Goal: Obtain resource: Obtain resource

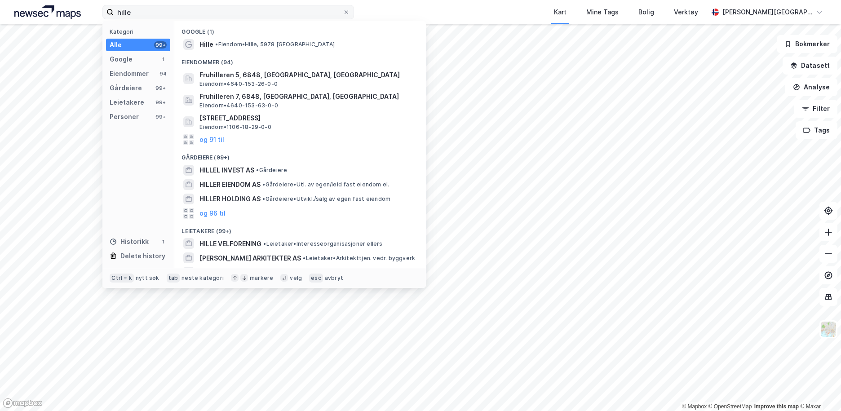
drag, startPoint x: 0, startPoint y: 0, endPoint x: 142, endPoint y: 15, distance: 143.2
click at [142, 15] on input "hille" at bounding box center [228, 11] width 229 height 13
drag, startPoint x: 147, startPoint y: 15, endPoint x: 89, endPoint y: 15, distance: 57.9
click at [85, 15] on div "hille Kategori Alle 99+ Google 1 Eiendommer 94 Gårdeiere 99+ Leietakere 99+ Per…" at bounding box center [420, 12] width 841 height 24
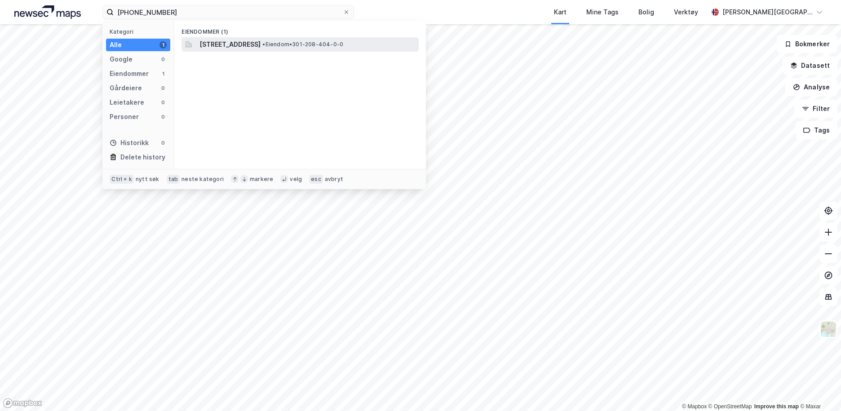
click at [234, 42] on span "[STREET_ADDRESS]" at bounding box center [229, 44] width 61 height 11
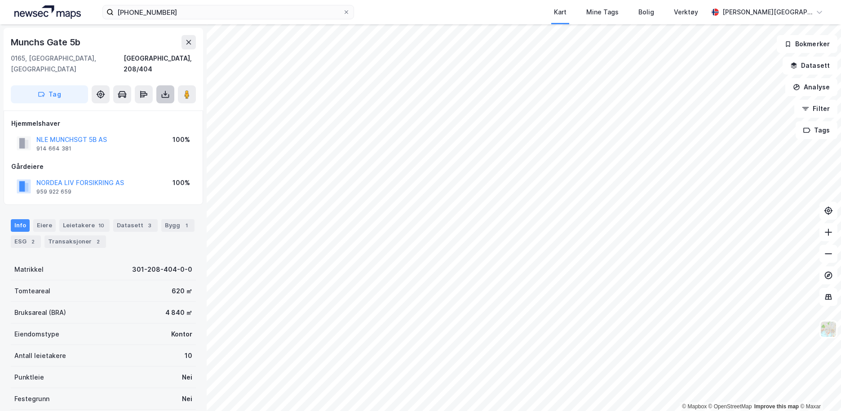
click at [170, 85] on button at bounding box center [165, 94] width 18 height 18
click at [137, 109] on div "Last ned grunnbok" at bounding box center [121, 112] width 52 height 7
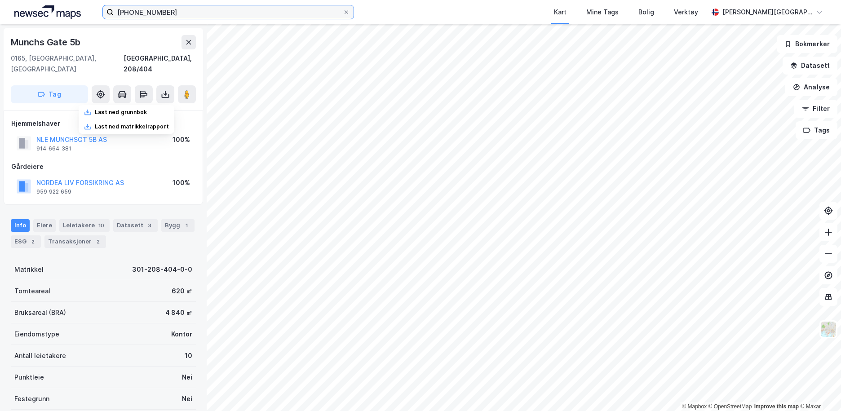
click at [227, 12] on input "[PHONE_NUMBER]" at bounding box center [228, 11] width 229 height 13
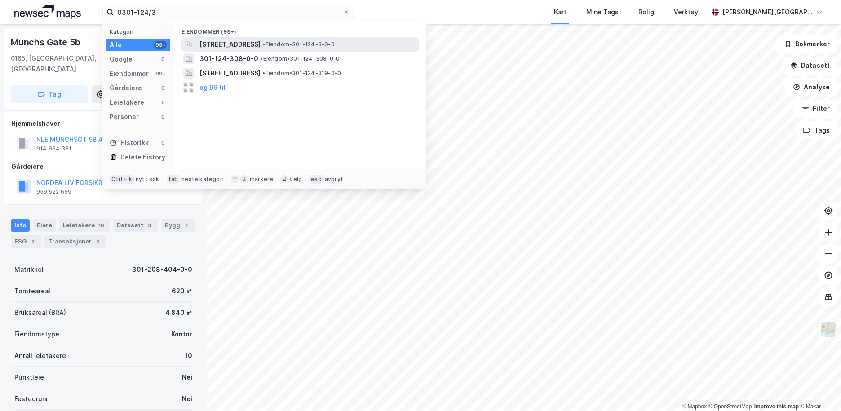
click at [228, 46] on span "[STREET_ADDRESS]" at bounding box center [229, 44] width 61 height 11
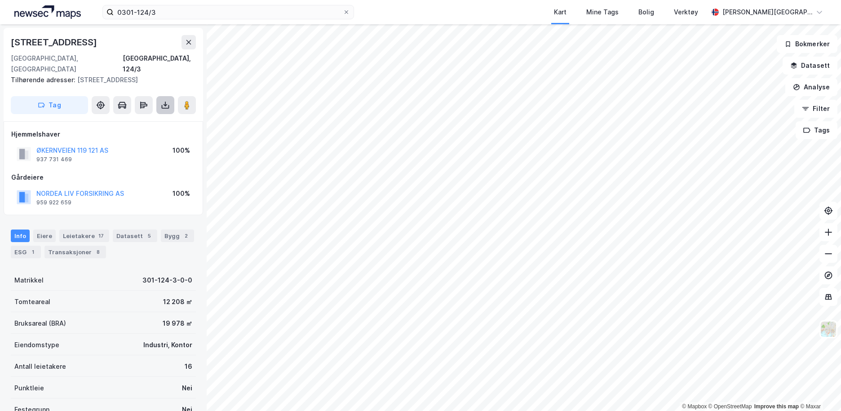
click at [164, 104] on icon at bounding box center [165, 105] width 4 height 2
click at [147, 119] on div "Last ned grunnbok" at bounding box center [121, 122] width 52 height 7
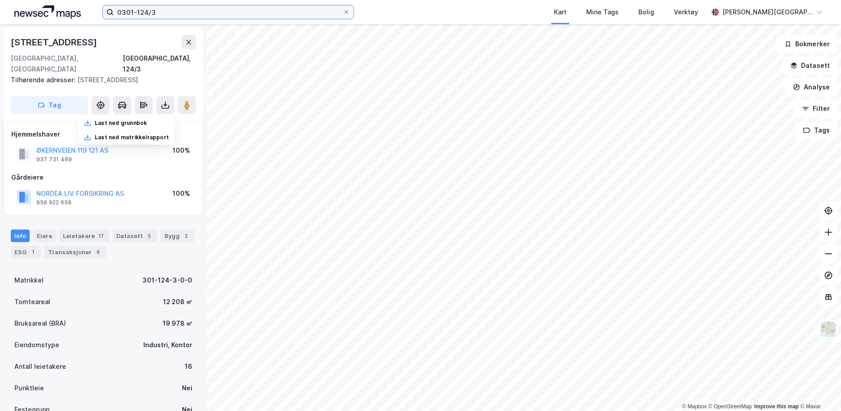
click at [274, 15] on input "0301-124/3" at bounding box center [228, 11] width 229 height 13
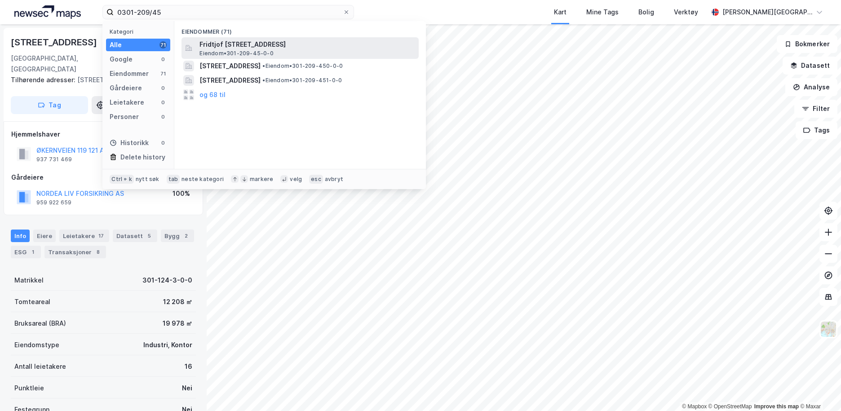
click at [261, 44] on span "Fridtjof [STREET_ADDRESS]" at bounding box center [307, 44] width 216 height 11
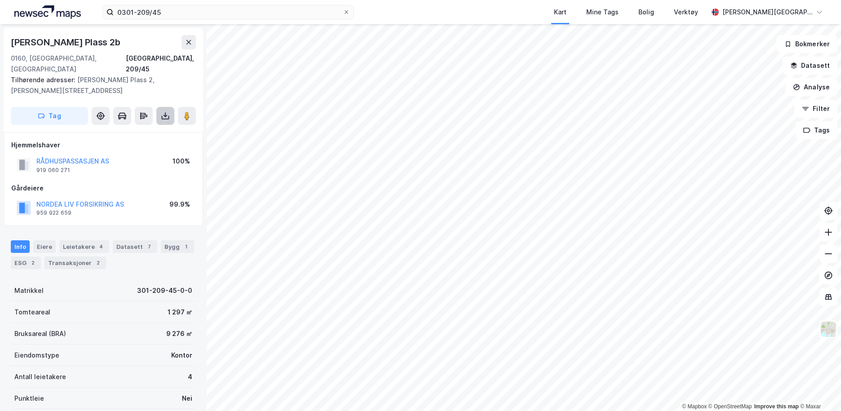
click at [166, 107] on button at bounding box center [165, 116] width 18 height 18
click at [163, 127] on div "Last ned grunnbok" at bounding box center [127, 134] width 96 height 14
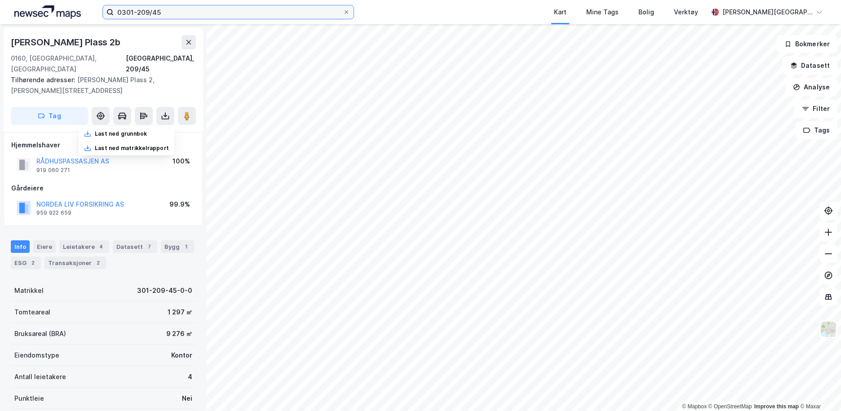
click at [207, 13] on input "0301-209/45" at bounding box center [228, 11] width 229 height 13
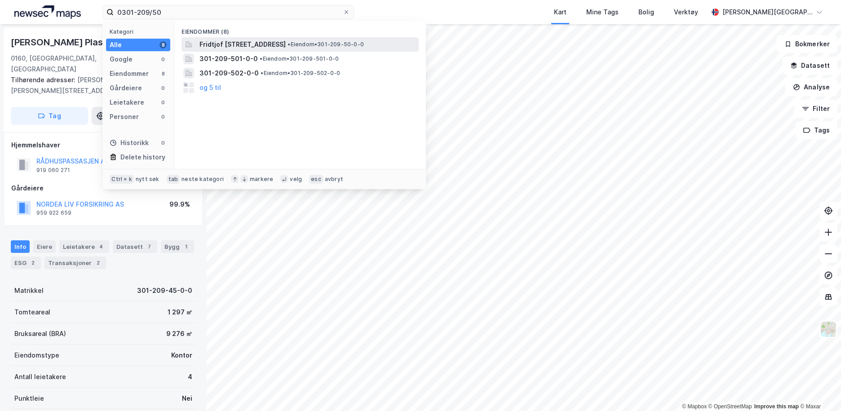
click at [240, 45] on span "Fridtjof [STREET_ADDRESS]" at bounding box center [242, 44] width 86 height 11
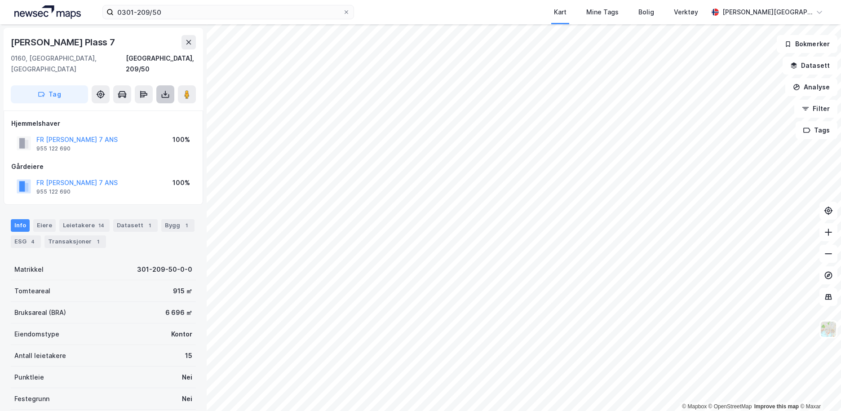
click at [164, 90] on icon at bounding box center [165, 94] width 9 height 9
click at [164, 105] on div "Last ned grunnbok" at bounding box center [127, 112] width 96 height 14
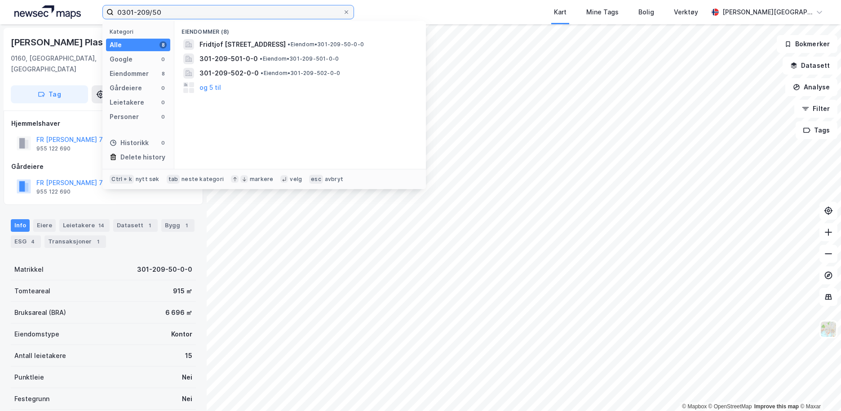
drag, startPoint x: 169, startPoint y: 16, endPoint x: 116, endPoint y: 16, distance: 53.0
click at [116, 16] on input "0301-209/50" at bounding box center [228, 11] width 229 height 13
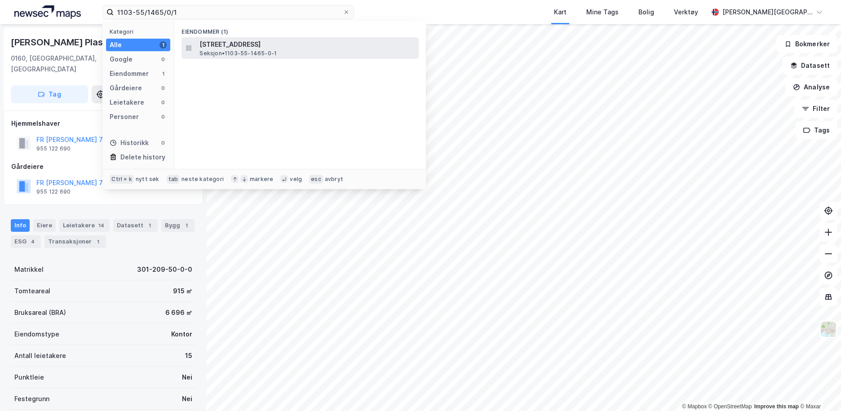
click at [222, 40] on span "[STREET_ADDRESS]" at bounding box center [307, 44] width 216 height 11
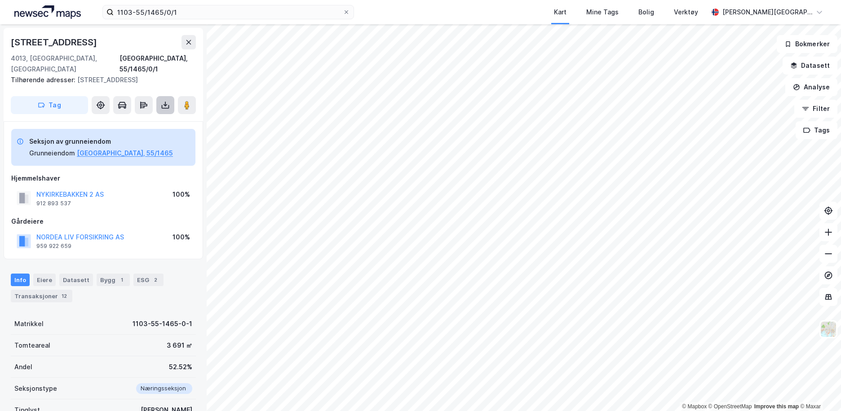
click at [162, 99] on button at bounding box center [165, 105] width 18 height 18
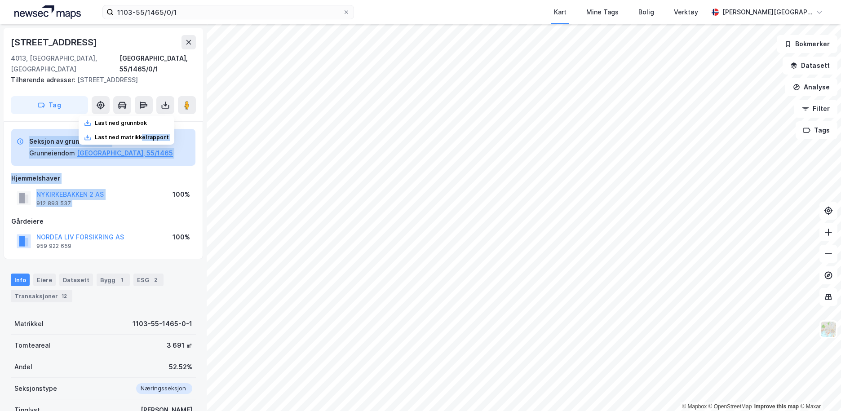
drag, startPoint x: 144, startPoint y: 128, endPoint x: 142, endPoint y: 195, distance: 66.9
click at [142, 195] on div "[STREET_ADDRESS], 55/1465/0/1 Tilhørende adresser: [STREET_ADDRESS], [STREET_AD…" at bounding box center [103, 217] width 207 height 387
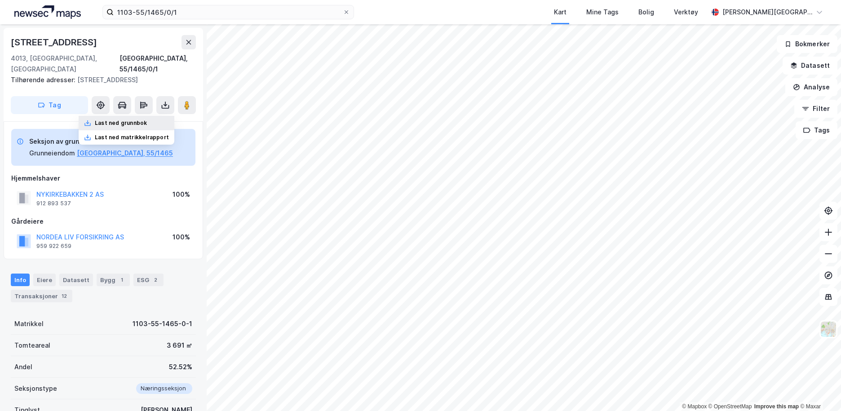
drag, startPoint x: 142, startPoint y: 195, endPoint x: 130, endPoint y: 108, distance: 87.6
click at [130, 119] on div "Last ned grunnbok" at bounding box center [121, 122] width 52 height 7
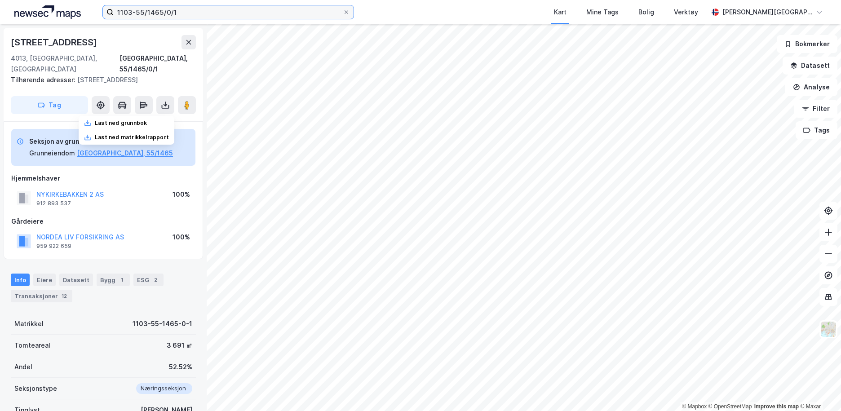
click at [188, 10] on input "1103-55/1465/0/1" at bounding box center [228, 11] width 229 height 13
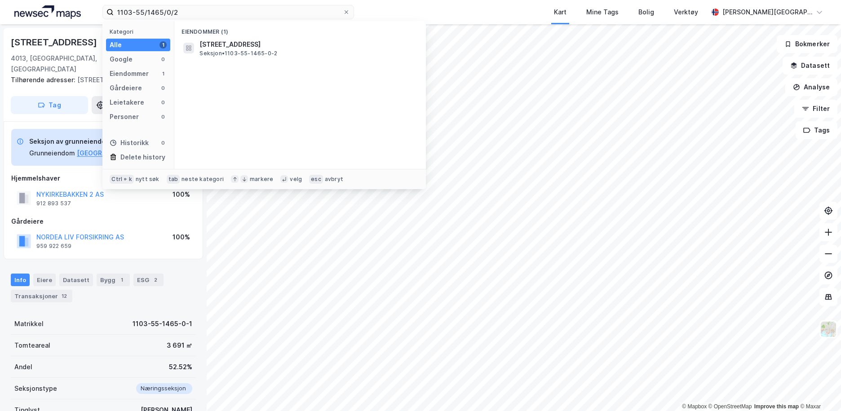
click at [233, 59] on div "Eiendommer (1) [STREET_ADDRESS] • 1103-55-1465-0-2" at bounding box center [299, 95] width 251 height 148
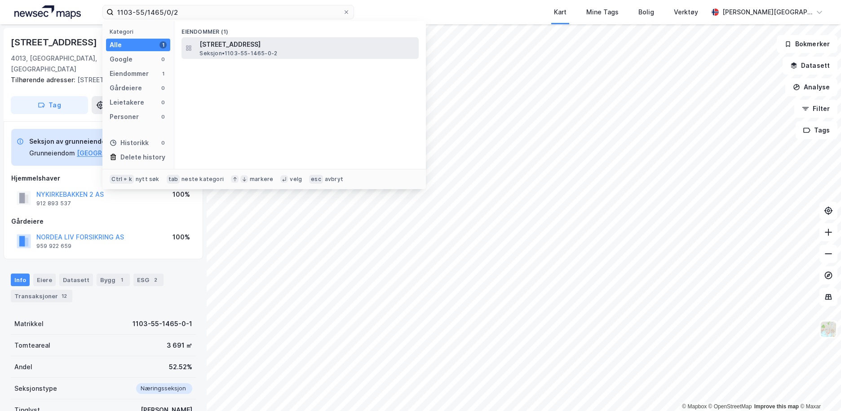
click at [233, 49] on span "[STREET_ADDRESS]" at bounding box center [307, 44] width 216 height 11
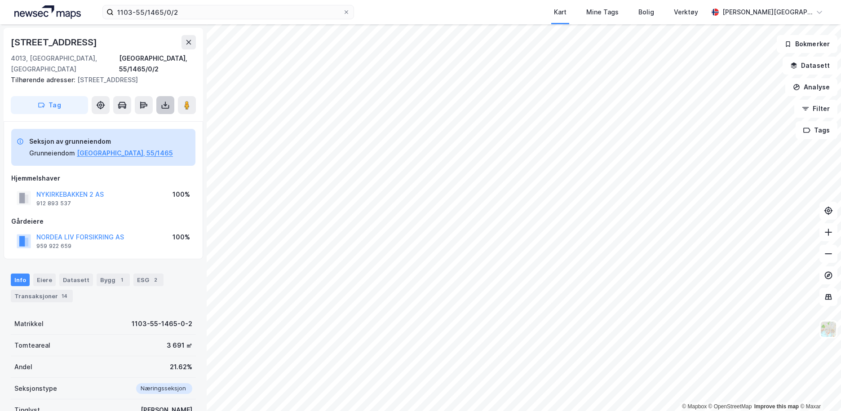
click at [165, 105] on icon at bounding box center [166, 107] width 8 height 4
click at [165, 116] on div "Last ned grunnbok" at bounding box center [127, 123] width 96 height 14
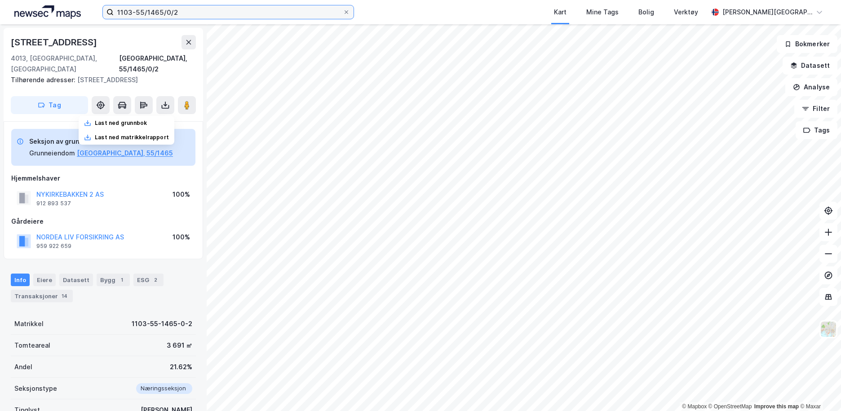
click at [294, 7] on input "1103-55/1465/0/2" at bounding box center [228, 11] width 229 height 13
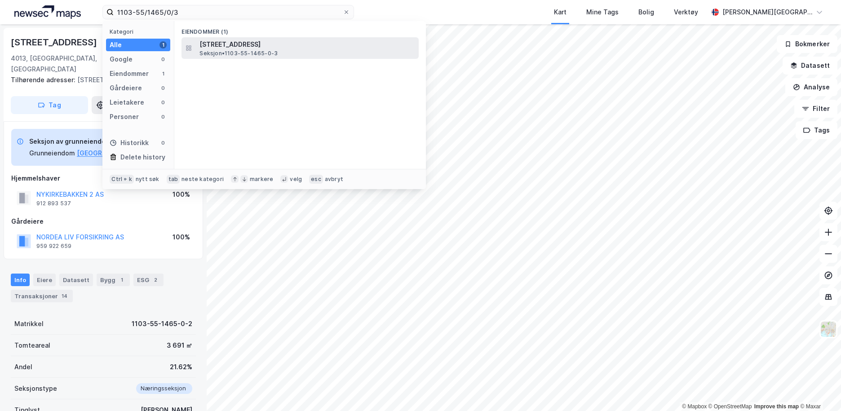
click at [268, 47] on span "[STREET_ADDRESS]" at bounding box center [307, 44] width 216 height 11
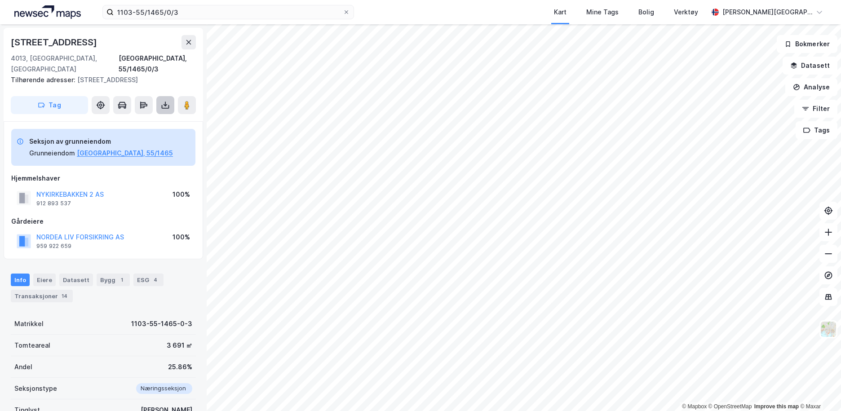
click at [164, 101] on icon at bounding box center [165, 105] width 9 height 9
click at [164, 116] on div "Last ned grunnbok" at bounding box center [127, 123] width 96 height 14
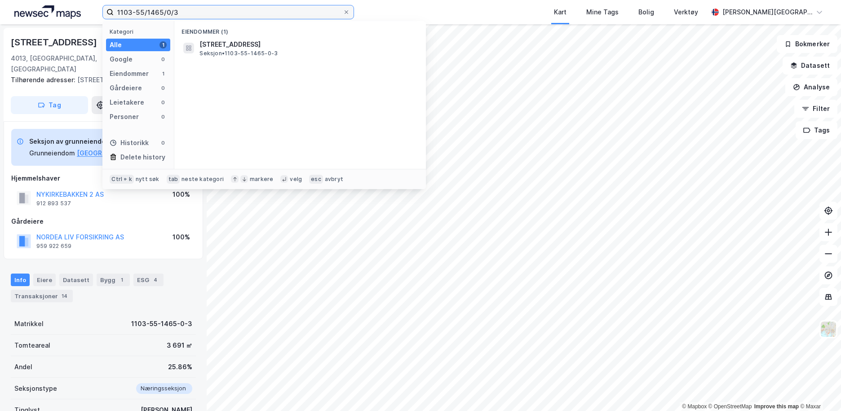
drag, startPoint x: 186, startPoint y: 11, endPoint x: 107, endPoint y: 10, distance: 79.0
click at [107, 10] on label "1103-55/1465/0/3" at bounding box center [227, 12] width 251 height 14
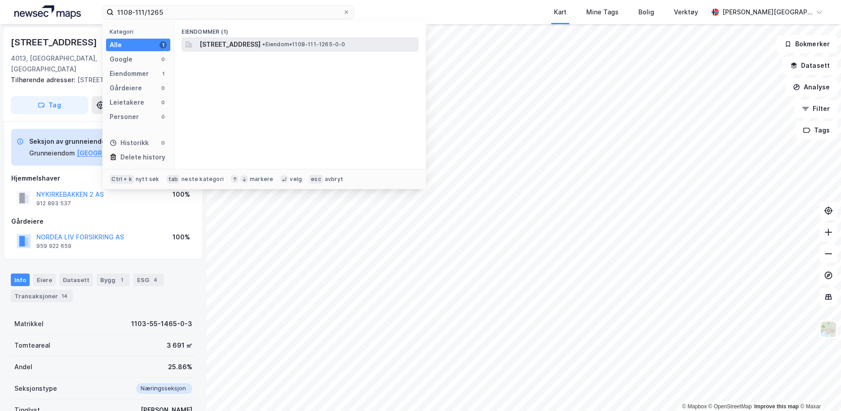
click at [217, 44] on span "[STREET_ADDRESS]" at bounding box center [229, 44] width 61 height 11
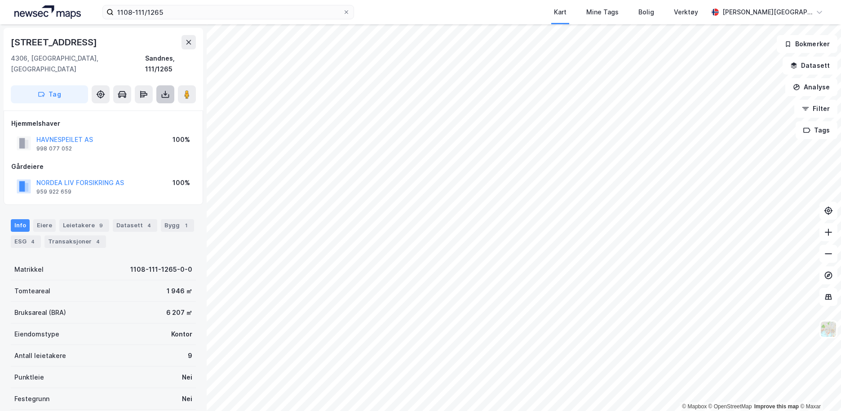
click at [165, 90] on icon at bounding box center [165, 94] width 9 height 9
click at [152, 106] on div "Last ned grunnbok" at bounding box center [127, 112] width 96 height 14
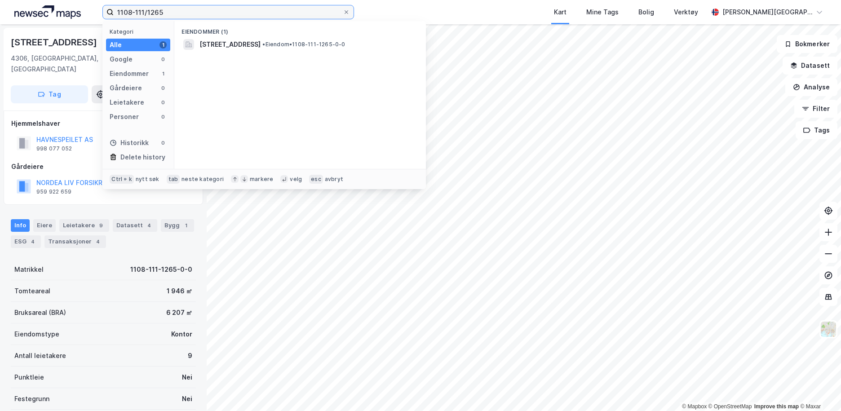
drag, startPoint x: 177, startPoint y: 13, endPoint x: 106, endPoint y: 12, distance: 70.5
click at [26, 12] on div "1108-111/1265 Kategori Alle 1 Google 0 Eiendommer 1 Gårdeiere 0 Leietakere 0 Pe…" at bounding box center [420, 12] width 841 height 24
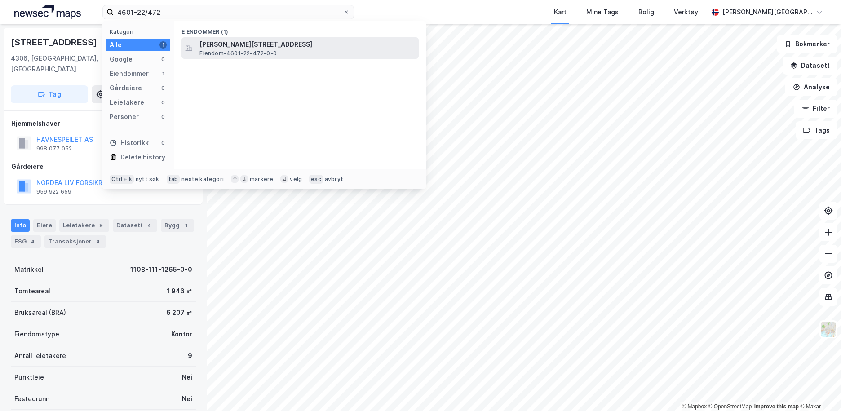
click at [228, 42] on span "[PERSON_NAME][STREET_ADDRESS]" at bounding box center [307, 44] width 216 height 11
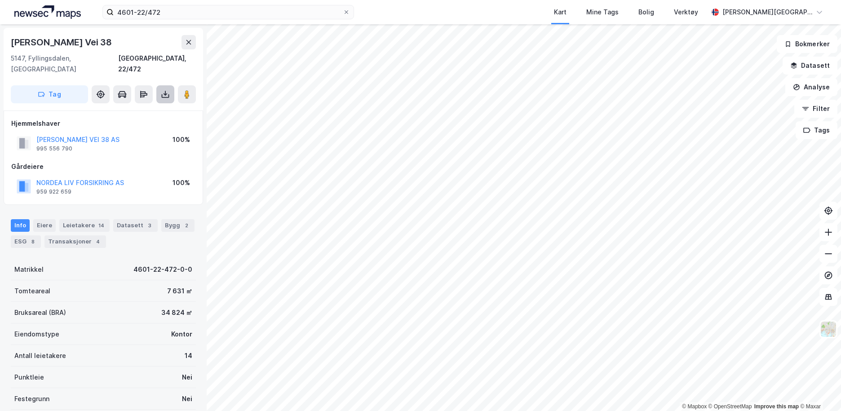
click at [167, 90] on icon at bounding box center [165, 94] width 9 height 9
click at [147, 109] on div "Last ned grunnbok" at bounding box center [121, 112] width 52 height 7
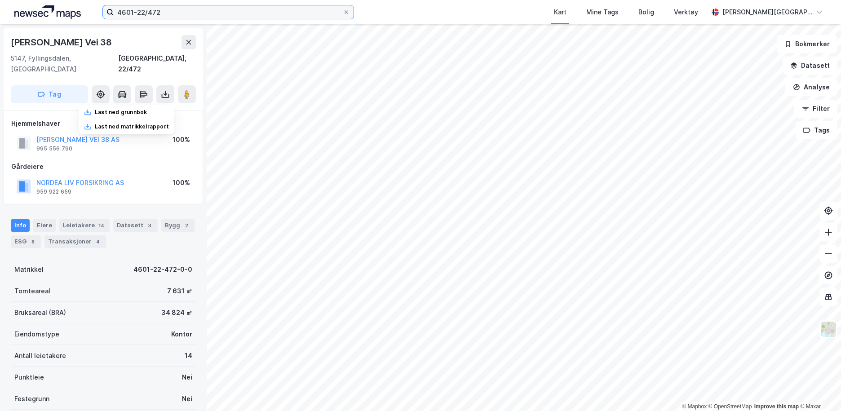
click at [176, 17] on input "4601-22/472" at bounding box center [228, 11] width 229 height 13
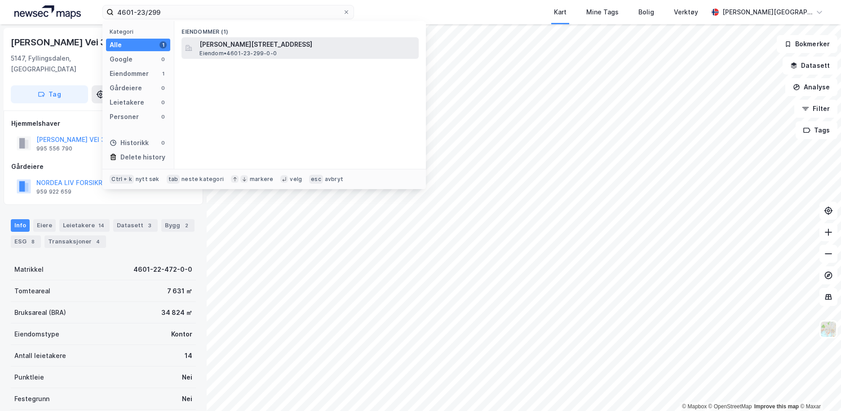
click at [206, 53] on span "Eiendom • 4601-23-299-0-0" at bounding box center [237, 53] width 77 height 7
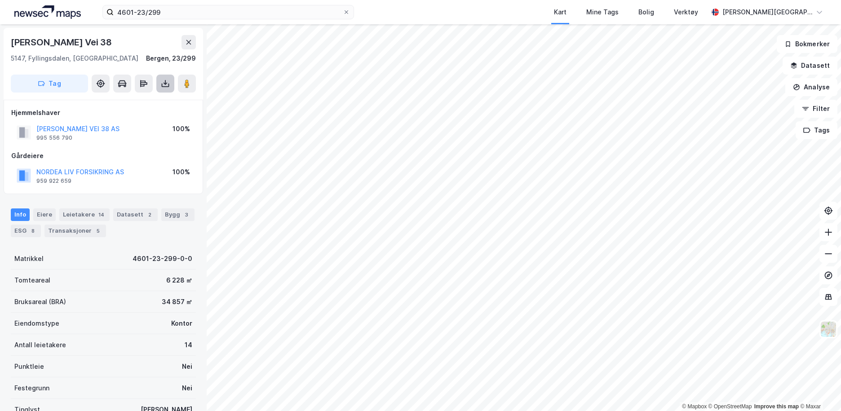
click at [160, 89] on button at bounding box center [165, 84] width 18 height 18
click at [159, 99] on div "Last ned grunnbok" at bounding box center [127, 101] width 96 height 14
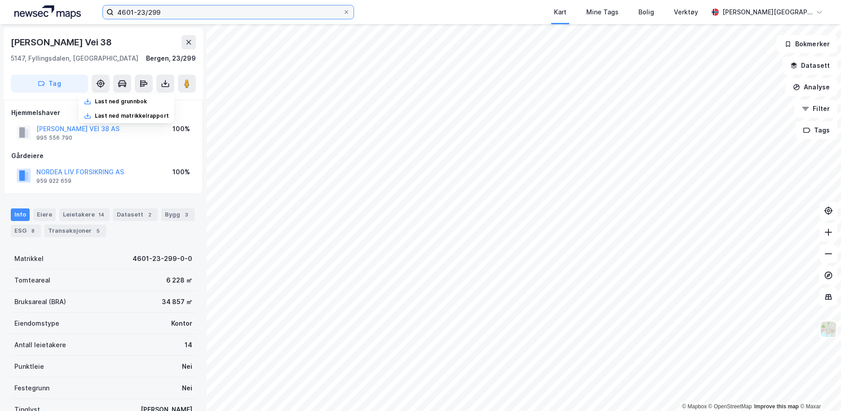
click at [173, 11] on input "4601-23/299" at bounding box center [228, 11] width 229 height 13
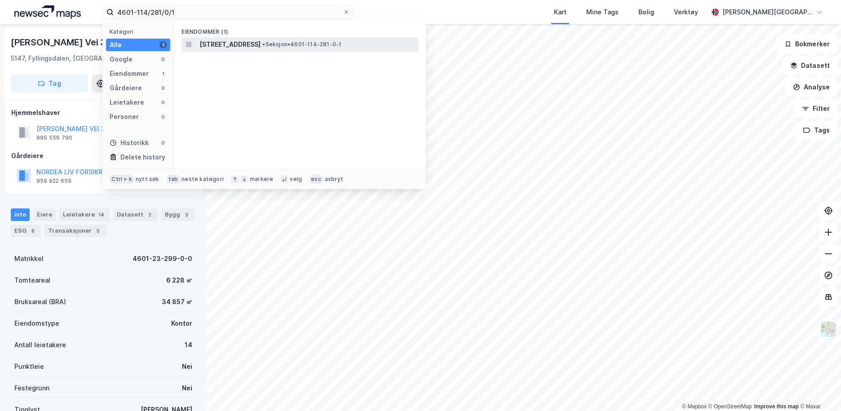
click at [227, 43] on span "[STREET_ADDRESS]" at bounding box center [229, 44] width 61 height 11
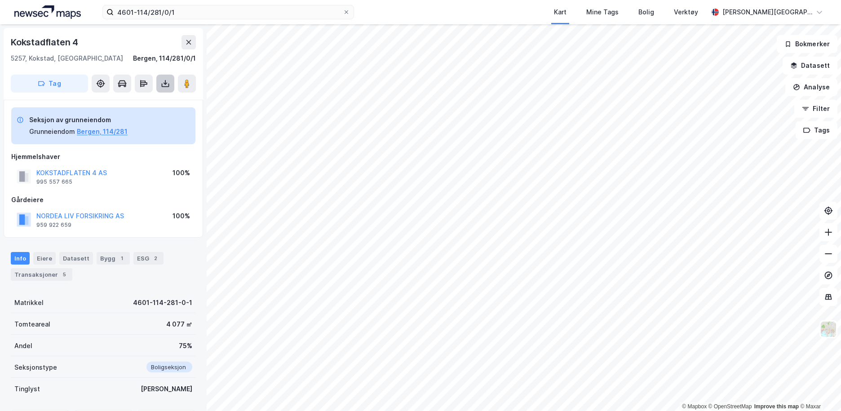
click at [169, 78] on button at bounding box center [165, 84] width 18 height 18
click at [153, 97] on div "Last ned grunnbok" at bounding box center [127, 101] width 96 height 14
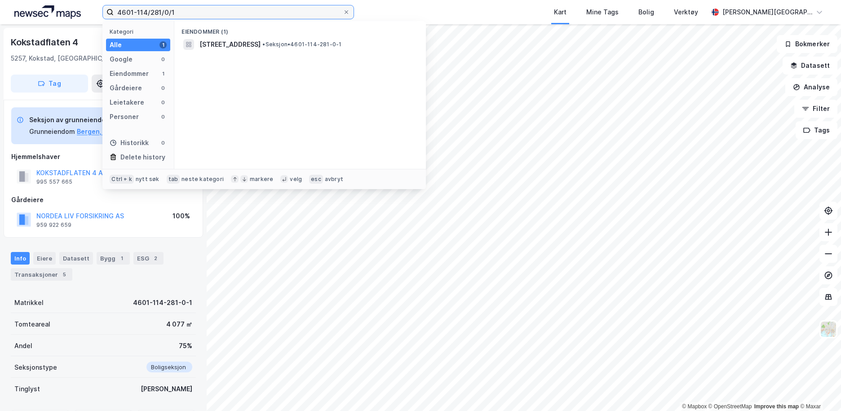
click at [194, 16] on input "4601-114/281/0/1" at bounding box center [228, 11] width 229 height 13
click at [172, 75] on div "Kategori Alle 1 Google 0 Eiendommer 1 Gårdeiere 0 Leietakere 0 Personer 0 Histo…" at bounding box center [138, 95] width 72 height 148
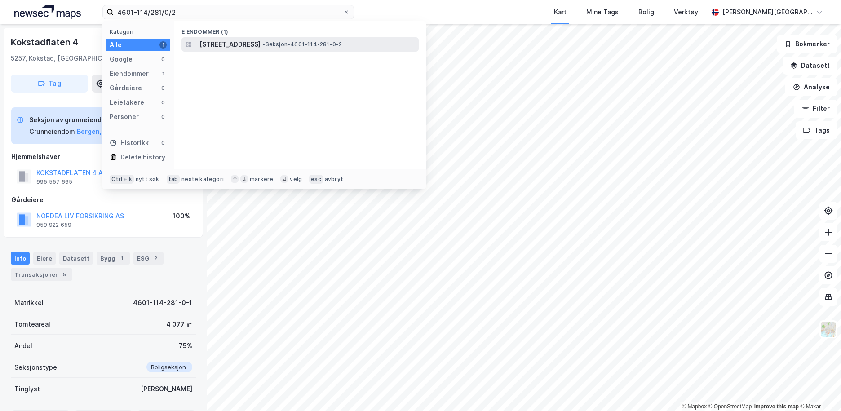
click at [240, 44] on span "[STREET_ADDRESS]" at bounding box center [229, 44] width 61 height 11
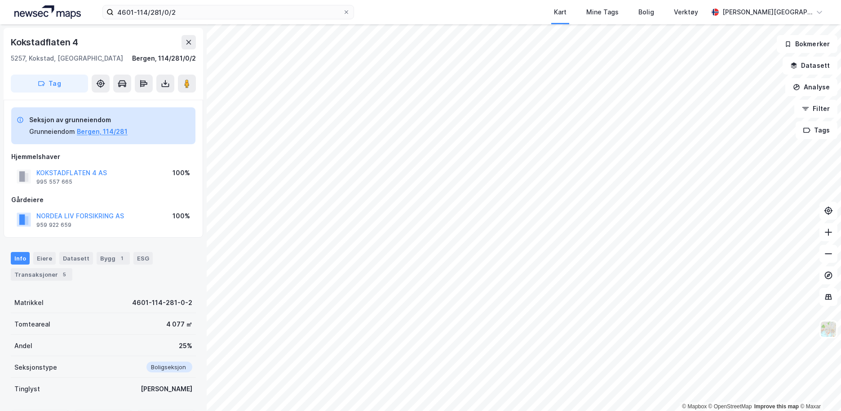
click at [174, 81] on div "Tag" at bounding box center [103, 84] width 185 height 18
click at [164, 84] on icon at bounding box center [165, 84] width 4 height 2
click at [155, 101] on div "Last ned grunnbok" at bounding box center [127, 101] width 96 height 14
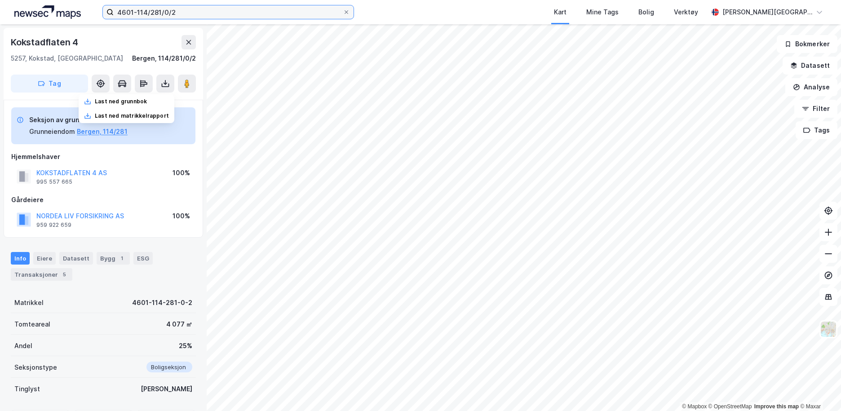
click at [190, 11] on input "4601-114/281/0/2" at bounding box center [228, 11] width 229 height 13
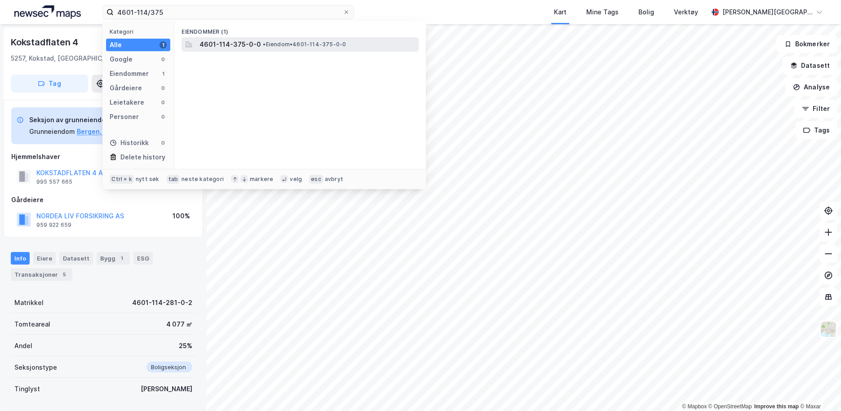
click at [249, 41] on span "4601-114-375-0-0" at bounding box center [230, 44] width 62 height 11
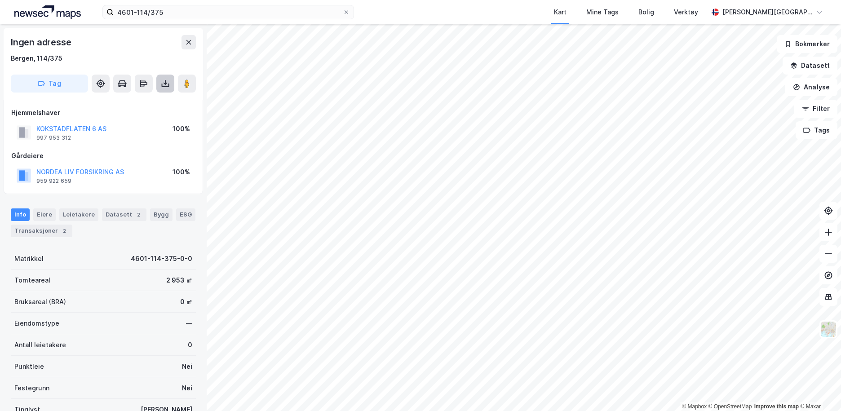
click at [167, 80] on icon at bounding box center [165, 83] width 9 height 9
click at [164, 102] on div "Last ned grunnbok" at bounding box center [127, 101] width 96 height 14
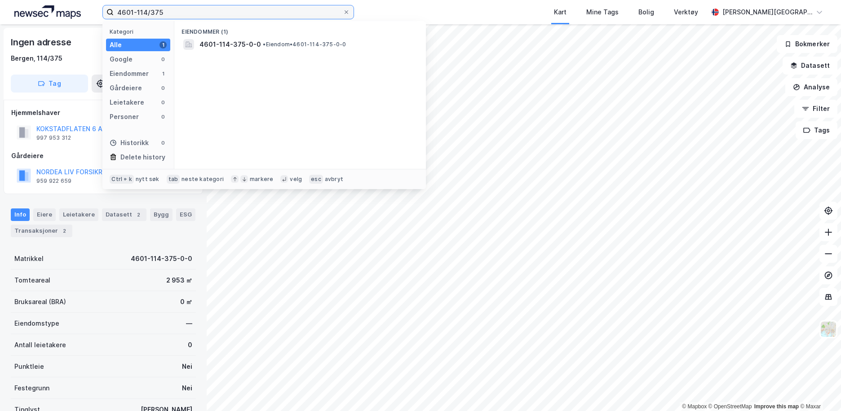
click at [174, 14] on input "4601-114/375" at bounding box center [228, 11] width 229 height 13
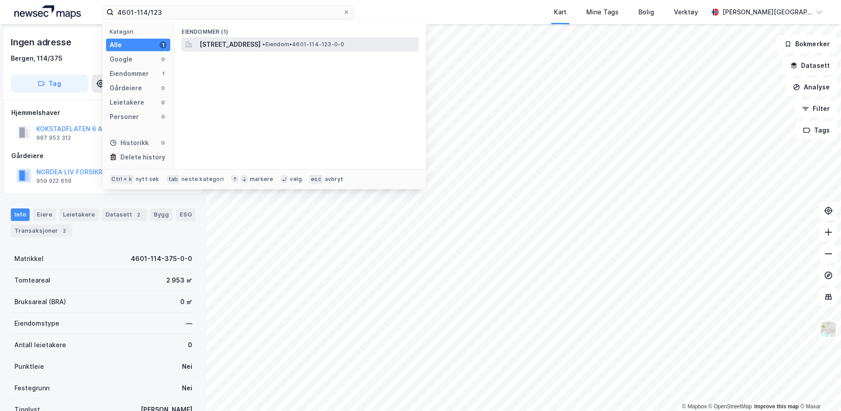
click at [259, 40] on span "[STREET_ADDRESS]" at bounding box center [229, 44] width 61 height 11
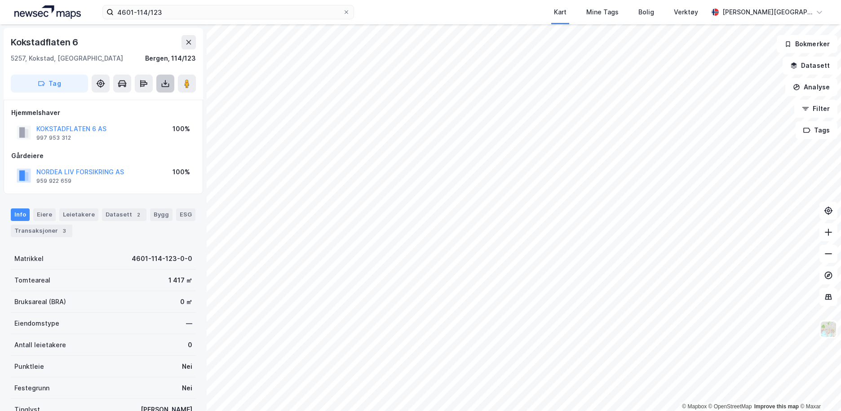
click at [169, 79] on icon at bounding box center [165, 83] width 9 height 9
click at [166, 99] on div "Last ned grunnbok" at bounding box center [127, 101] width 96 height 14
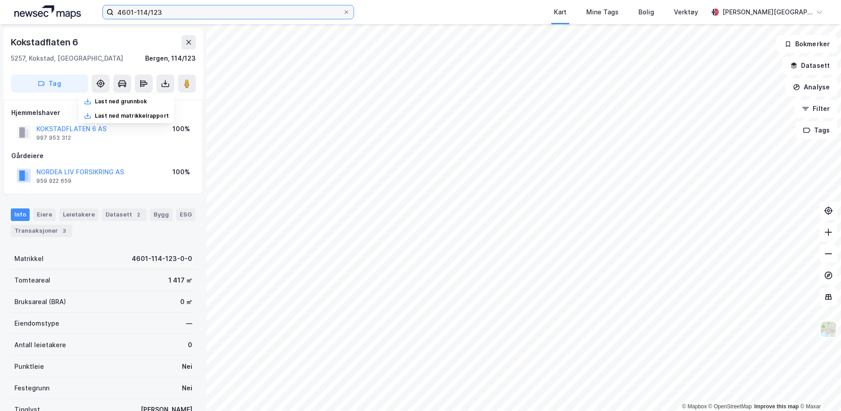
click at [181, 9] on input "4601-114/123" at bounding box center [228, 11] width 229 height 13
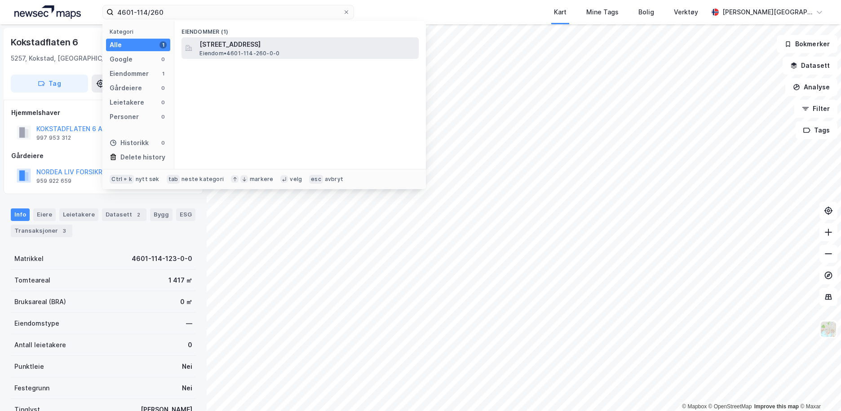
click at [241, 50] on span "Eiendom • 4601-114-260-0-0" at bounding box center [239, 53] width 80 height 7
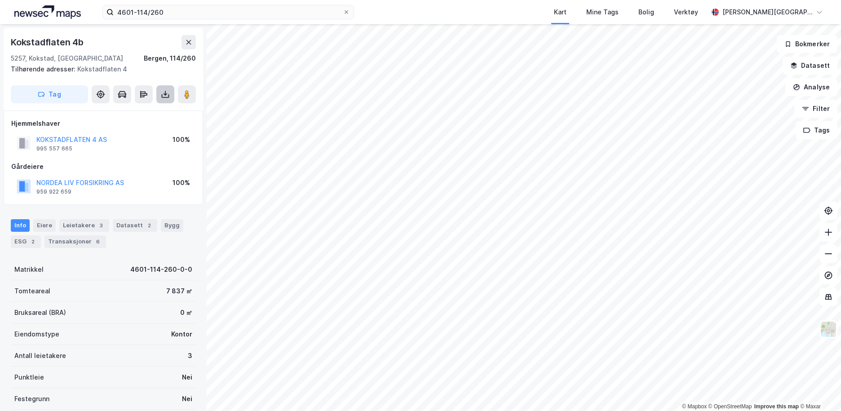
click at [169, 95] on icon at bounding box center [166, 96] width 8 height 4
click at [147, 113] on div "Last ned grunnbok" at bounding box center [121, 112] width 52 height 7
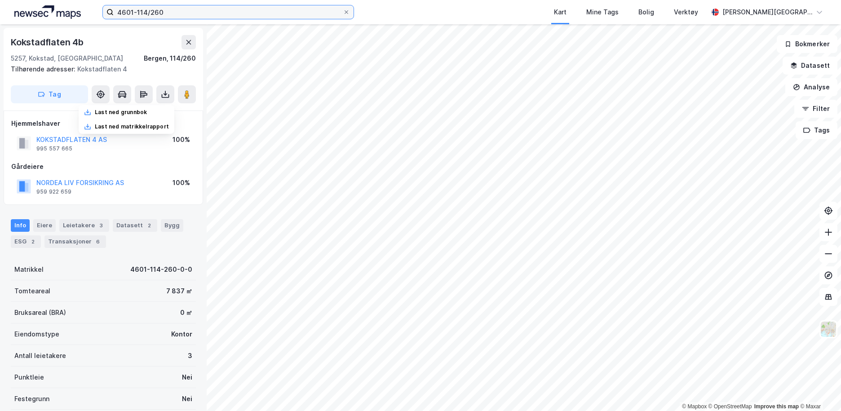
click at [245, 10] on input "4601-114/260" at bounding box center [228, 11] width 229 height 13
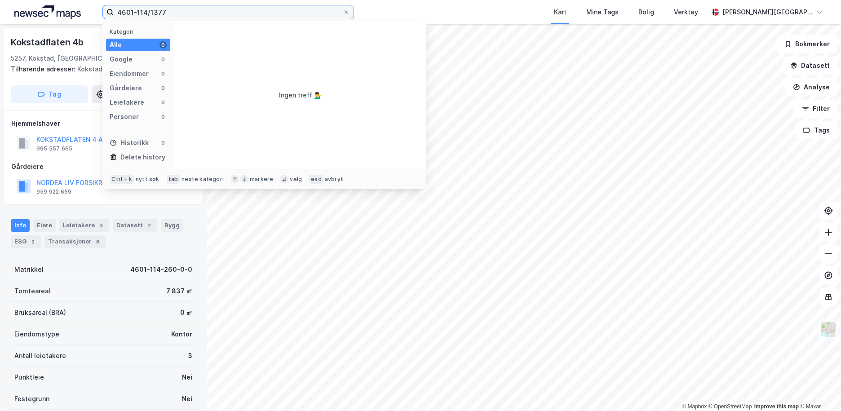
click at [142, 7] on input "4601-114/1377" at bounding box center [228, 11] width 229 height 13
type input "4601-164/1377"
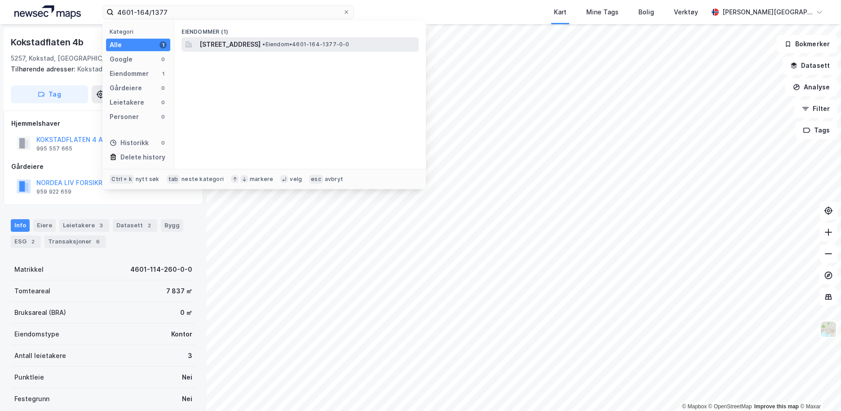
click at [260, 47] on span "[STREET_ADDRESS]" at bounding box center [229, 44] width 61 height 11
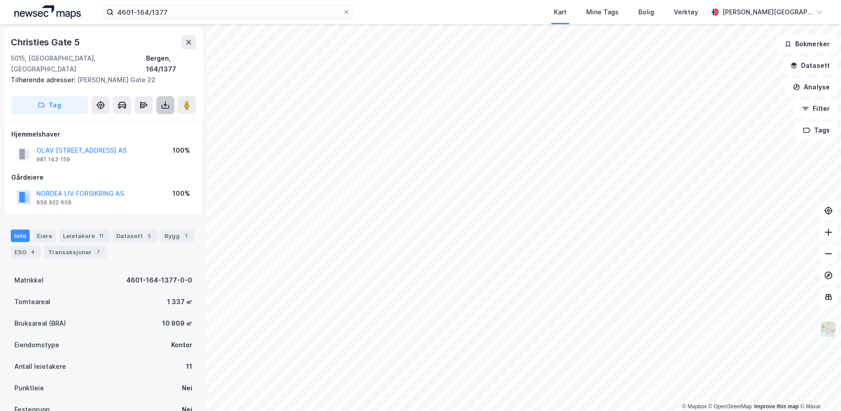
click at [165, 105] on icon at bounding box center [166, 107] width 8 height 4
click at [165, 116] on div "Last ned grunnbok" at bounding box center [127, 123] width 96 height 14
